Goal: Transaction & Acquisition: Purchase product/service

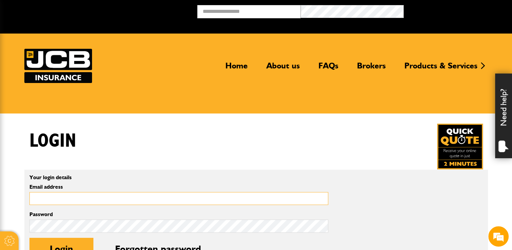
click at [96, 198] on input "Email address" at bounding box center [178, 198] width 299 height 13
type input "**********"
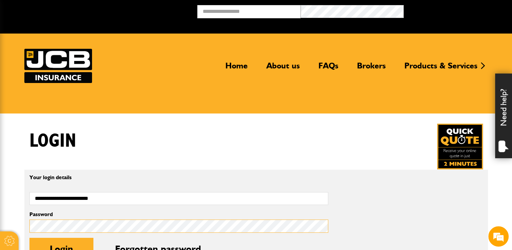
click at [29, 237] on button "Login" at bounding box center [61, 248] width 64 height 22
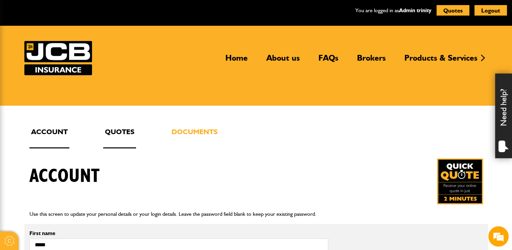
click at [115, 132] on link "Quotes" at bounding box center [119, 137] width 33 height 22
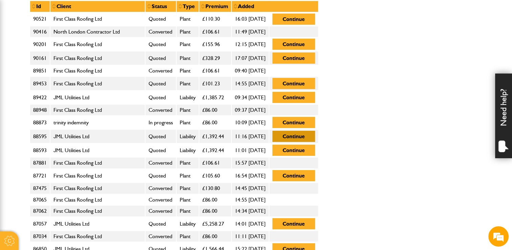
click at [315, 136] on button "Continue" at bounding box center [293, 136] width 43 height 11
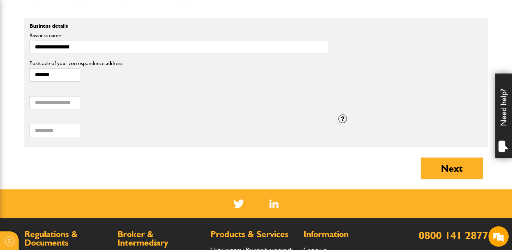
scroll to position [541, 0]
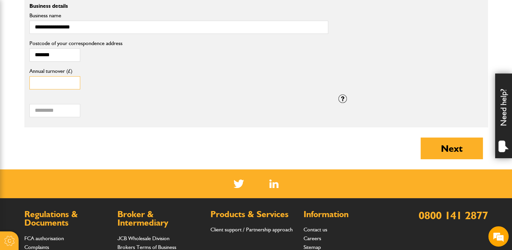
drag, startPoint x: 52, startPoint y: 83, endPoint x: 18, endPoint y: 79, distance: 34.3
type input "******"
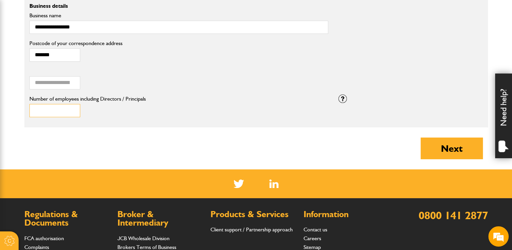
drag, startPoint x: 40, startPoint y: 108, endPoint x: 30, endPoint y: 106, distance: 9.9
click at [30, 106] on input "*" at bounding box center [54, 110] width 51 height 13
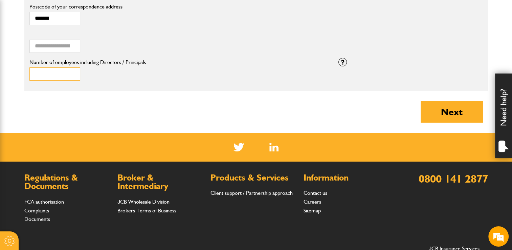
scroll to position [609, 0]
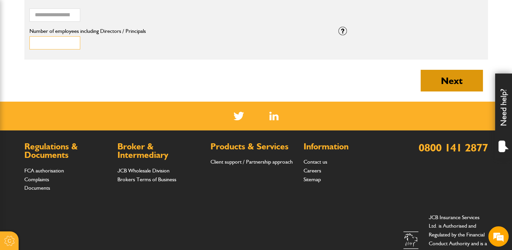
type input "*"
click at [439, 87] on button "Next" at bounding box center [451, 81] width 62 height 22
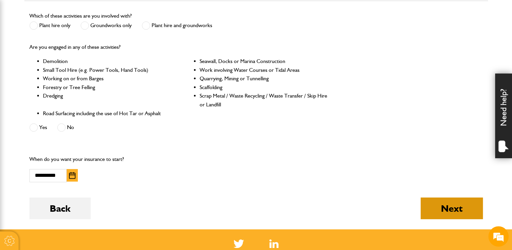
click at [453, 206] on button "Next" at bounding box center [451, 208] width 62 height 22
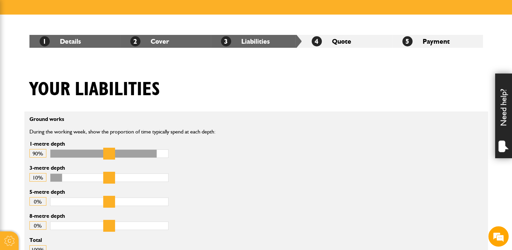
scroll to position [101, 0]
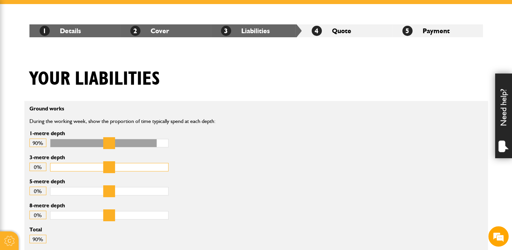
drag, startPoint x: 66, startPoint y: 167, endPoint x: 54, endPoint y: 166, distance: 12.5
type input "*"
click at [54, 166] on input "3-metre depth" at bounding box center [109, 167] width 118 height 8
type input "***"
click at [163, 145] on input "1-metre depth" at bounding box center [109, 143] width 118 height 8
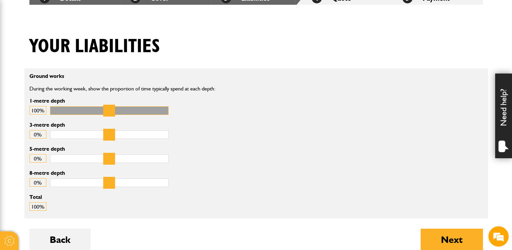
scroll to position [203, 0]
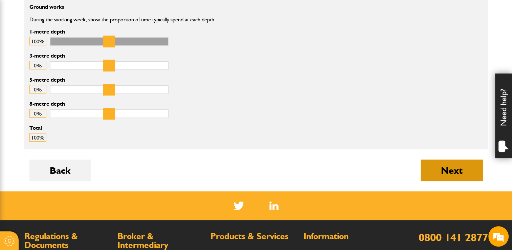
click at [468, 168] on button "Next" at bounding box center [451, 170] width 62 height 22
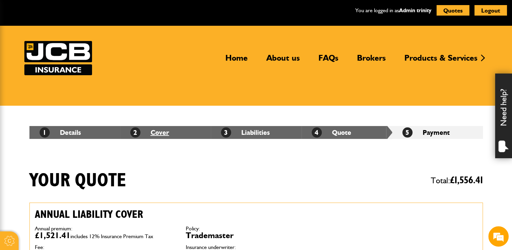
click at [159, 131] on link "2 Cover" at bounding box center [149, 132] width 39 height 8
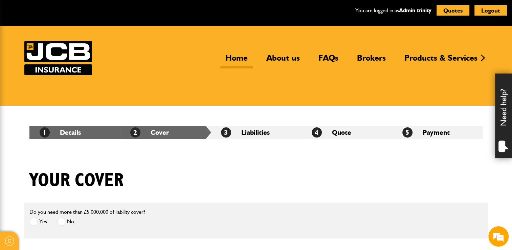
click at [236, 61] on link "Home" at bounding box center [236, 61] width 32 height 16
